Goal: Transaction & Acquisition: Book appointment/travel/reservation

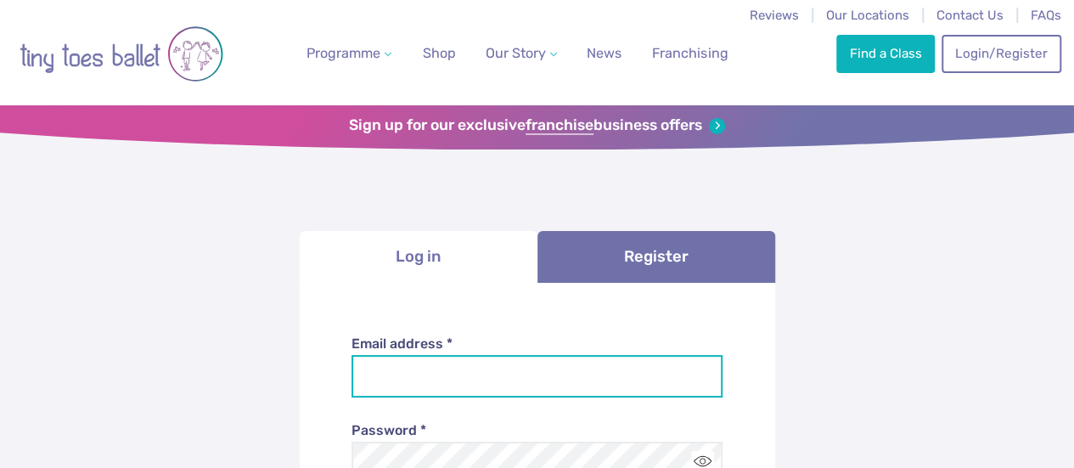
click at [643, 369] on input "Email address *" at bounding box center [536, 376] width 371 height 42
type input "**********"
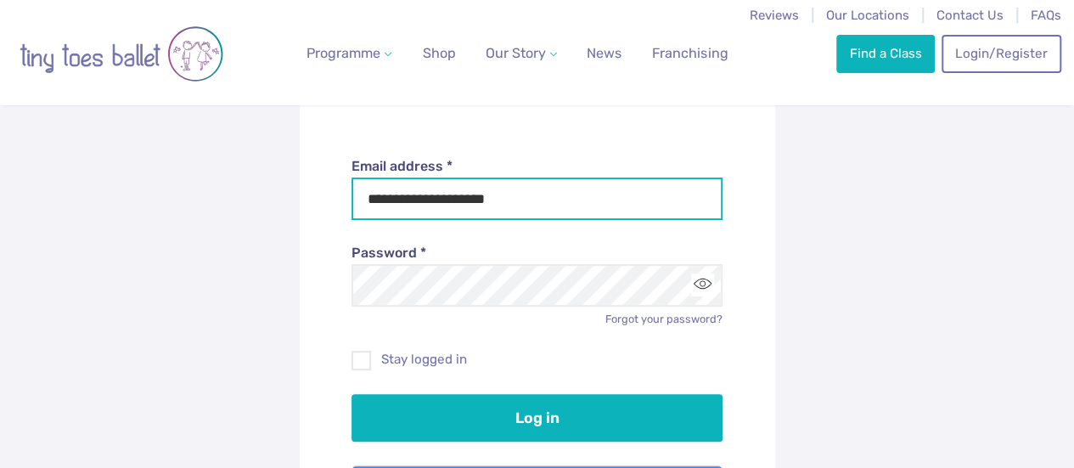
scroll to position [186, 0]
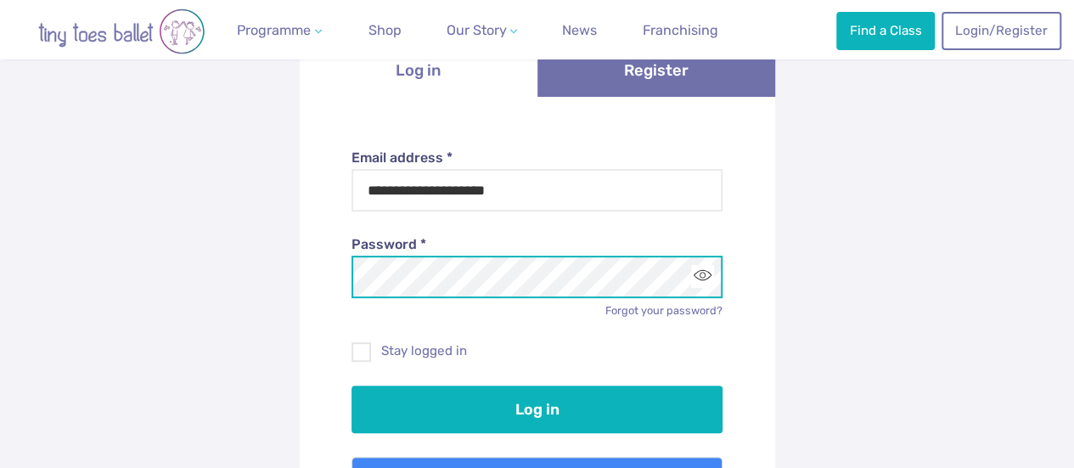
click at [351, 385] on button "Log in" at bounding box center [536, 409] width 371 height 48
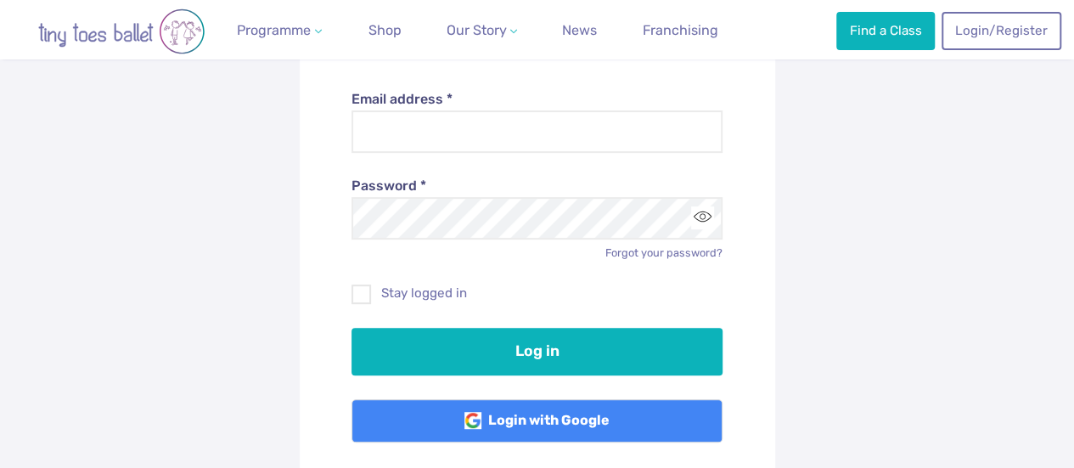
scroll to position [325, 0]
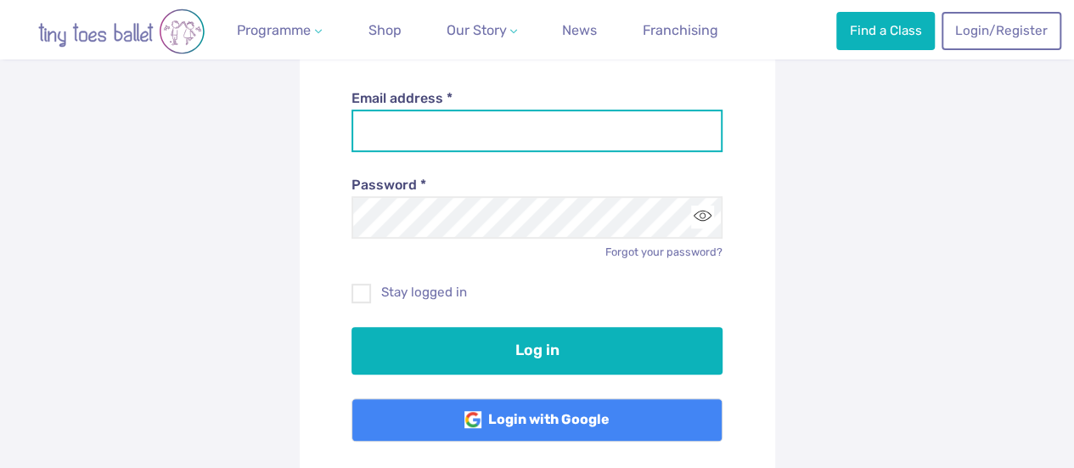
click at [472, 125] on input "Email address *" at bounding box center [536, 131] width 371 height 42
type input "**********"
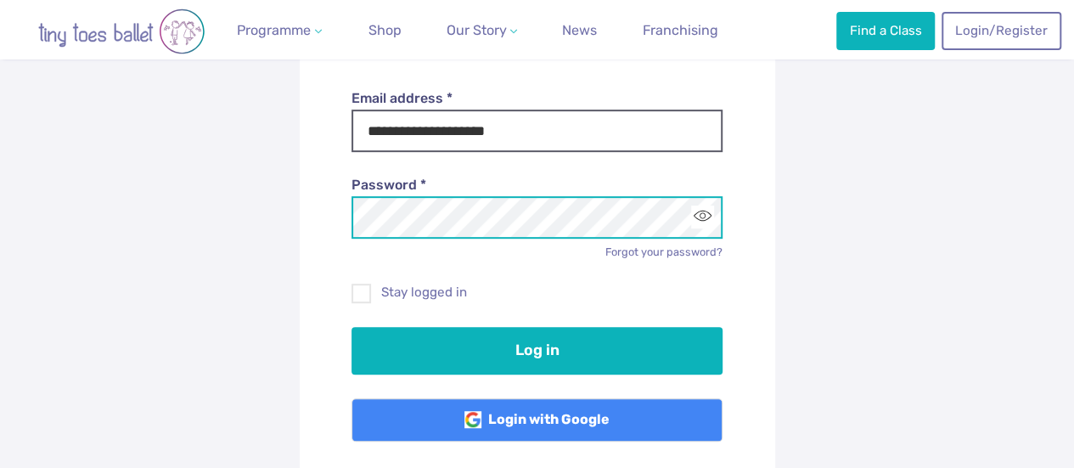
click at [351, 327] on button "Log in" at bounding box center [536, 351] width 371 height 48
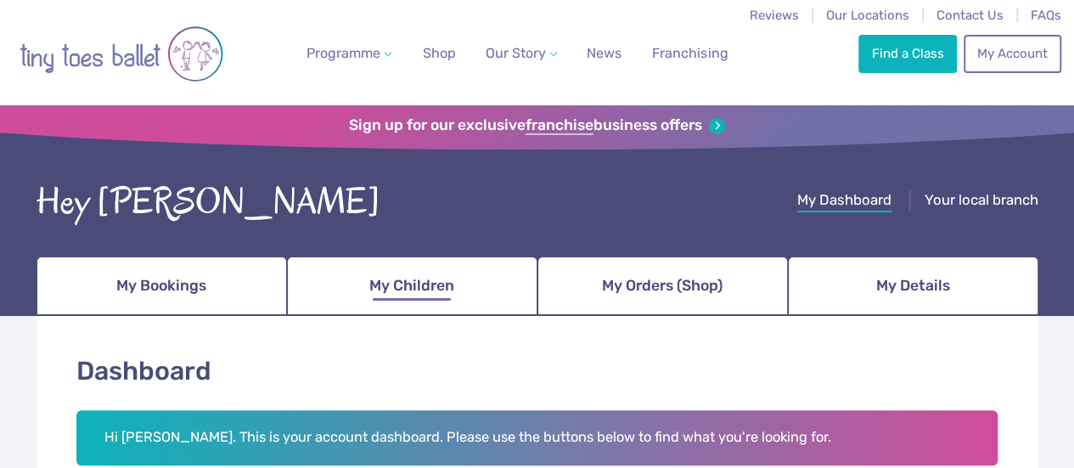
click at [431, 266] on link "My Children" at bounding box center [412, 285] width 250 height 59
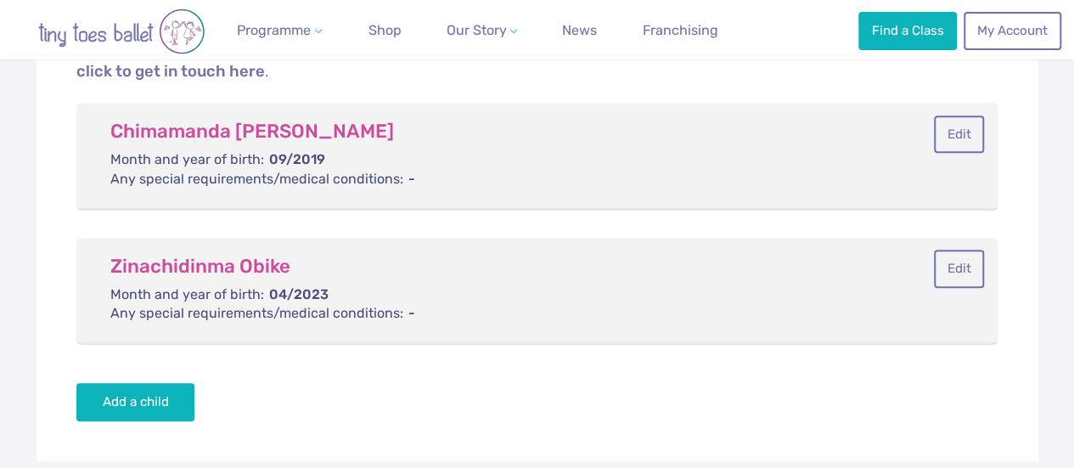
scroll to position [397, 0]
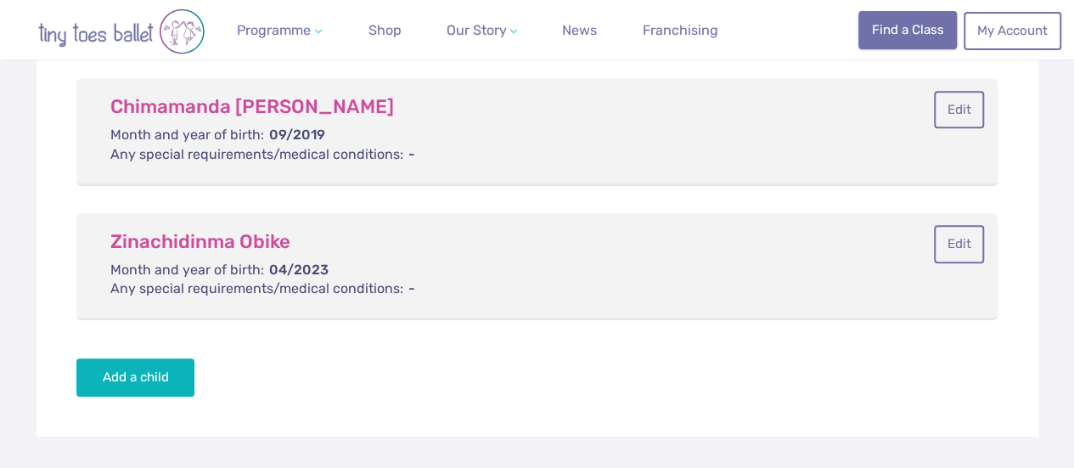
click at [885, 25] on link "Find a Class" at bounding box center [907, 29] width 98 height 37
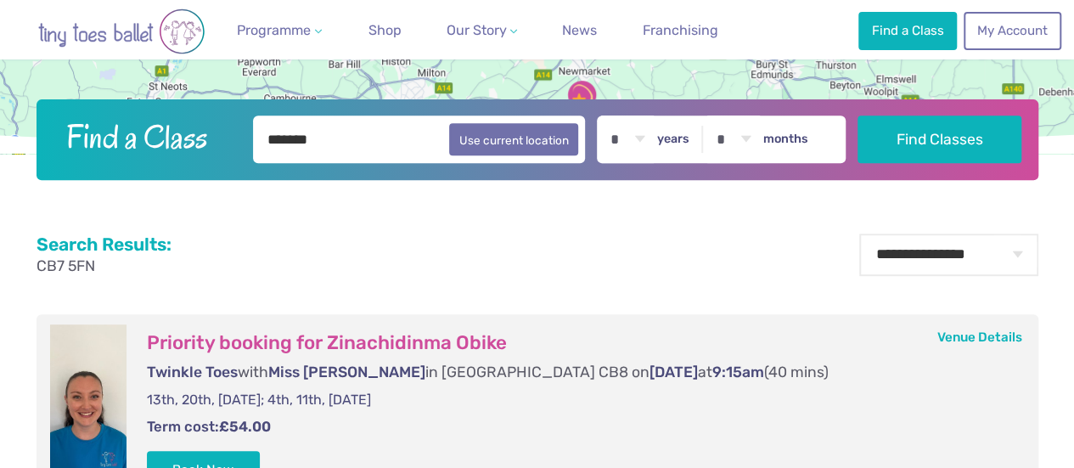
scroll to position [357, 0]
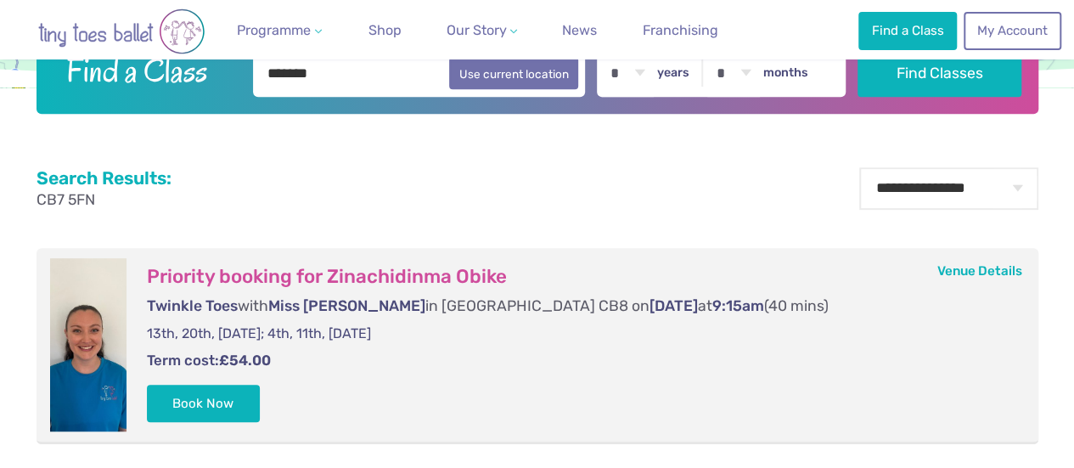
click at [318, 416] on form "Priority booking for Zinachidinma Obike Twinkle Toes with Miss Ella in Newmarke…" at bounding box center [575, 344] width 898 height 173
click at [228, 405] on button "Book Now" at bounding box center [204, 402] width 114 height 37
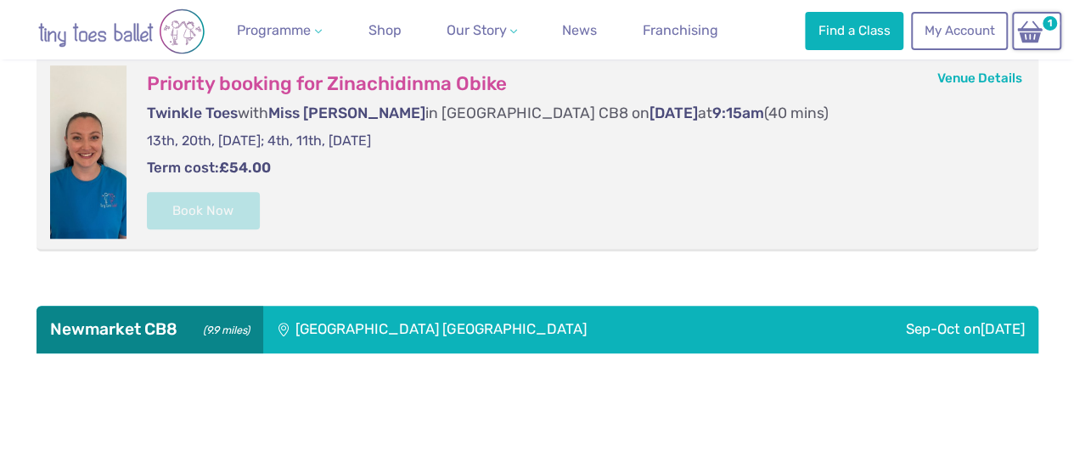
scroll to position [551, 0]
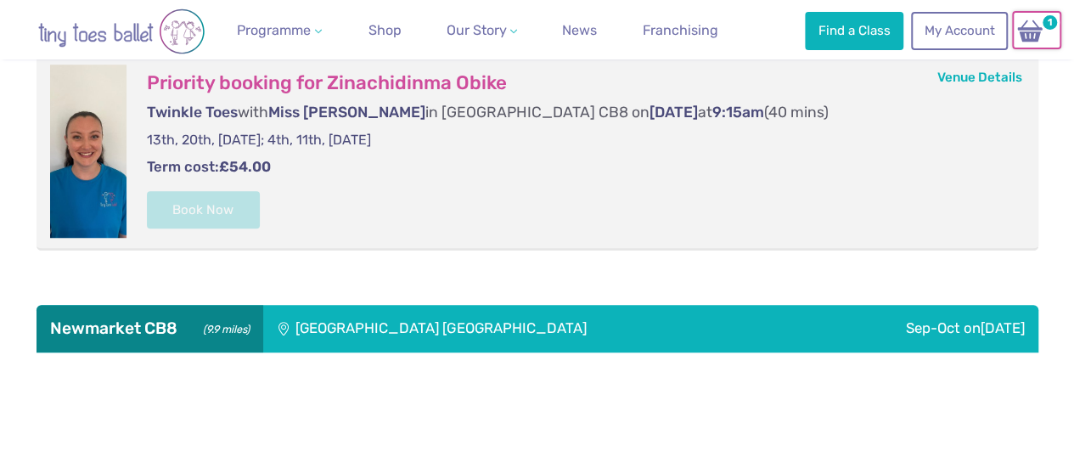
click at [1026, 33] on img at bounding box center [1030, 31] width 32 height 25
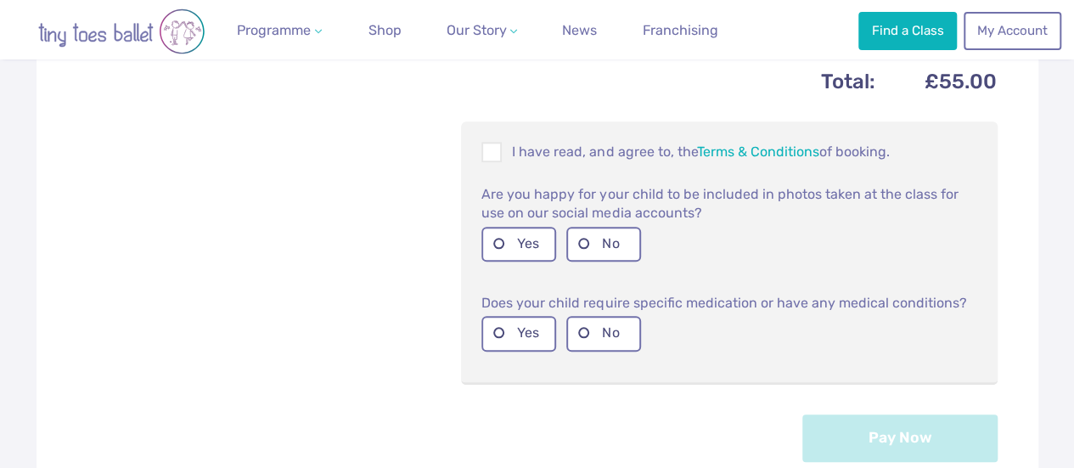
scroll to position [735, 0]
click at [491, 146] on span at bounding box center [492, 154] width 19 height 16
click at [598, 237] on label "No" at bounding box center [603, 243] width 75 height 35
click at [589, 317] on label "No" at bounding box center [603, 332] width 75 height 35
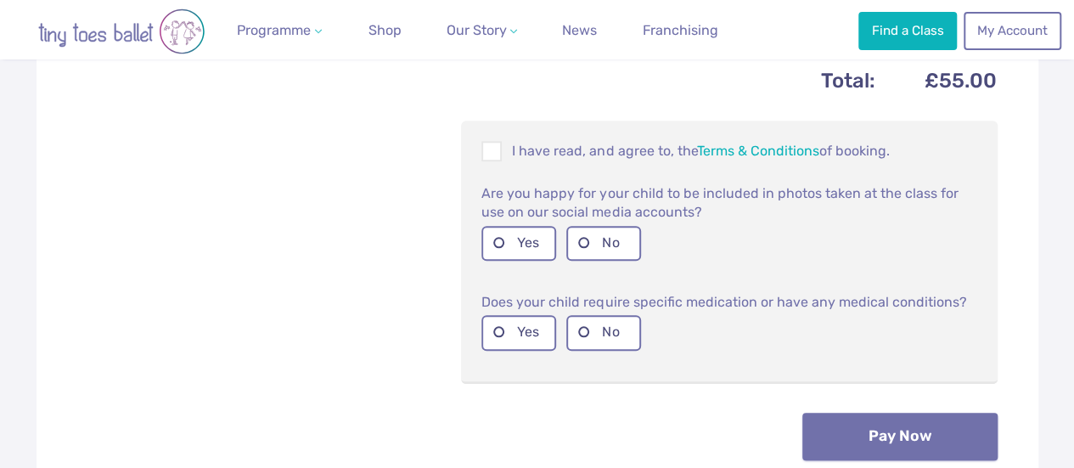
click at [919, 424] on button "Pay Now" at bounding box center [899, 437] width 195 height 48
